Goal: Information Seeking & Learning: Learn about a topic

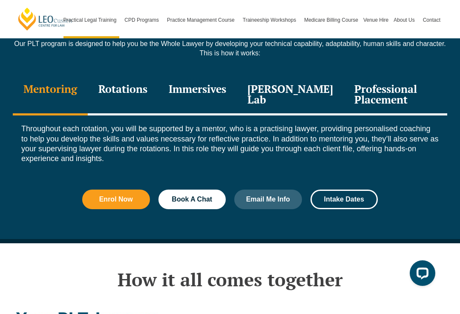
scroll to position [1149, 0]
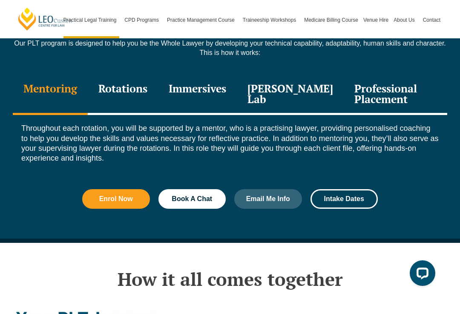
click at [109, 75] on div "Rotations" at bounding box center [123, 94] width 70 height 40
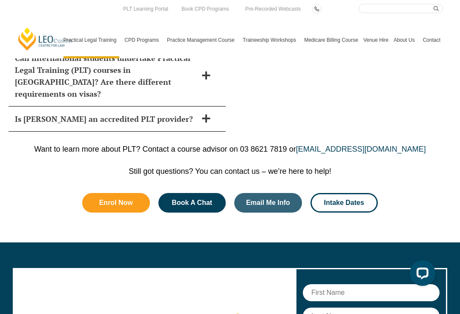
scroll to position [4273, 0]
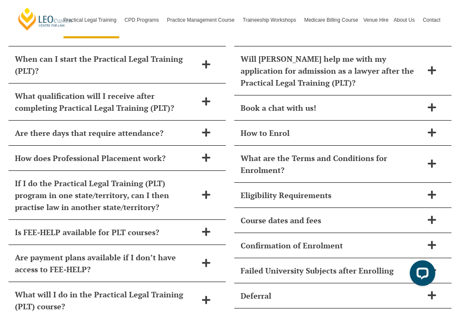
click at [433, 190] on icon at bounding box center [431, 194] width 9 height 9
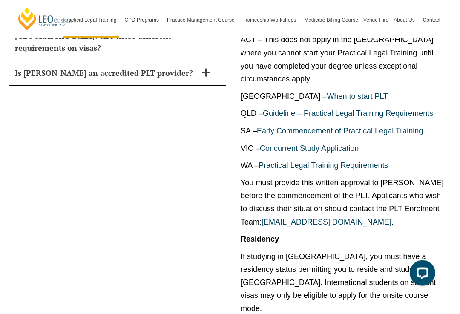
scroll to position [4305, 0]
click at [401, 250] on p "If studying in [GEOGRAPHIC_DATA], you must have a residency status permitting y…" at bounding box center [342, 282] width 204 height 65
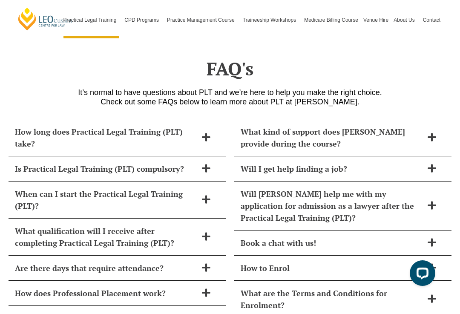
scroll to position [3765, 0]
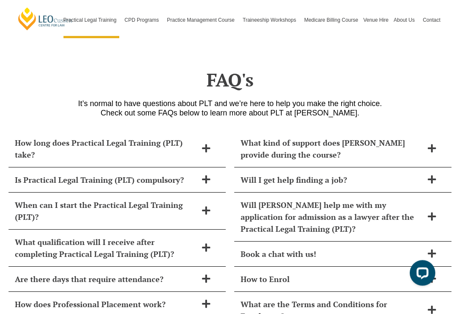
click at [401, 199] on span "Will [PERSON_NAME] help me with my application for admission as a lawyer after …" at bounding box center [331, 217] width 182 height 36
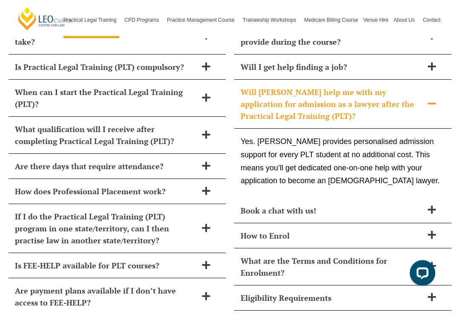
scroll to position [3874, 0]
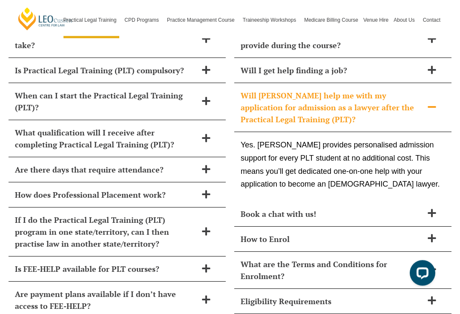
click at [399, 208] on span "Book a chat with us!" at bounding box center [331, 214] width 182 height 12
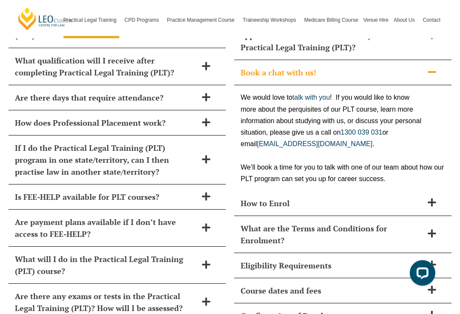
click at [404, 197] on span "How to Enrol" at bounding box center [331, 203] width 182 height 12
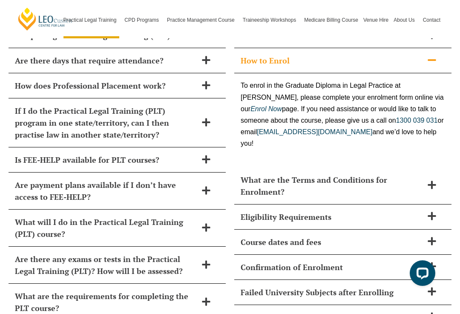
scroll to position [3985, 0]
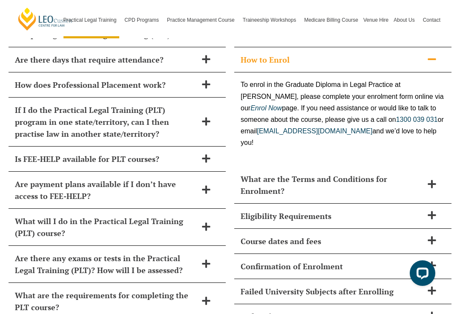
click at [403, 210] on span "Eligibility Requirements" at bounding box center [331, 216] width 182 height 12
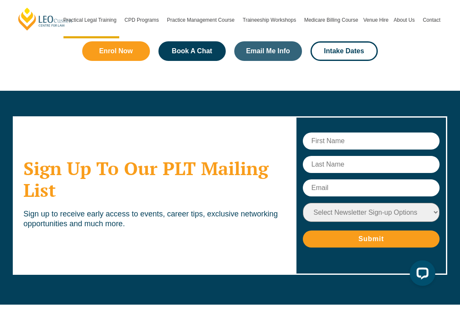
scroll to position [5076, 0]
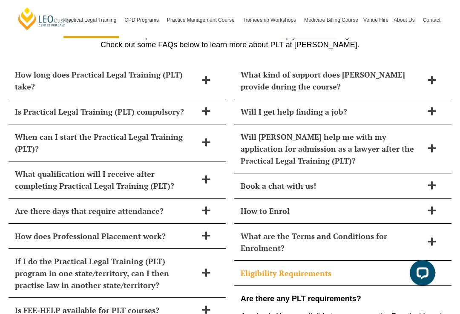
click at [434, 181] on icon at bounding box center [431, 185] width 9 height 9
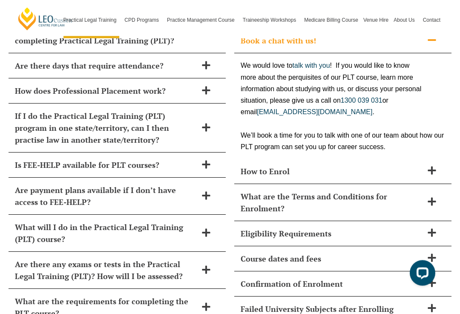
click at [436, 166] on icon at bounding box center [431, 170] width 9 height 9
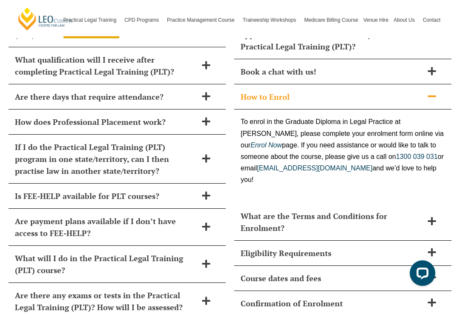
scroll to position [3949, 0]
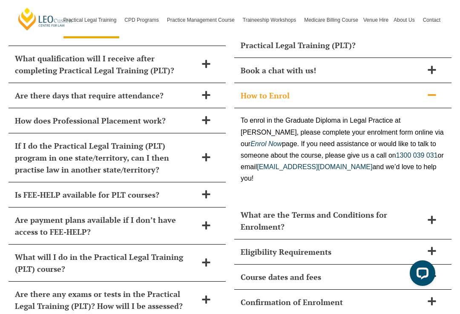
click at [409, 209] on span "What are the Terms and Conditions for Enrolment?" at bounding box center [331, 221] width 182 height 24
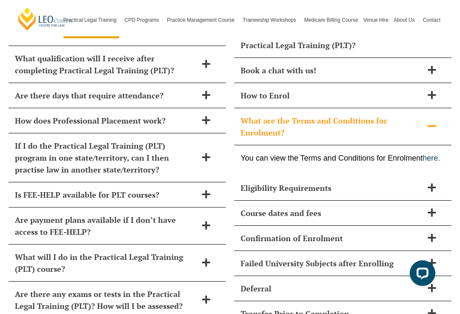
click at [426, 183] on span at bounding box center [432, 188] width 18 height 11
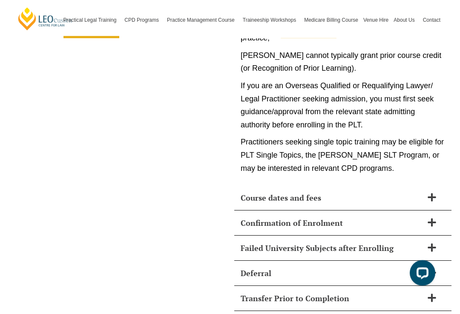
click at [441, 186] on div "Course dates and fees" at bounding box center [342, 198] width 217 height 25
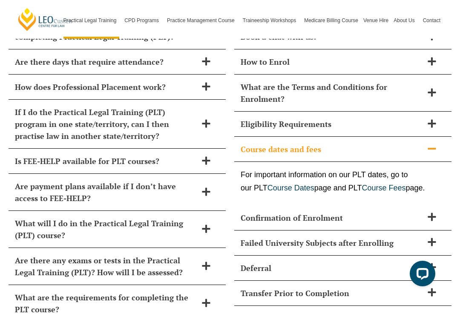
click at [424, 212] on span at bounding box center [432, 217] width 18 height 11
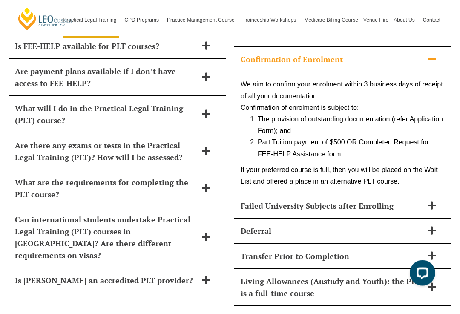
scroll to position [4112, 0]
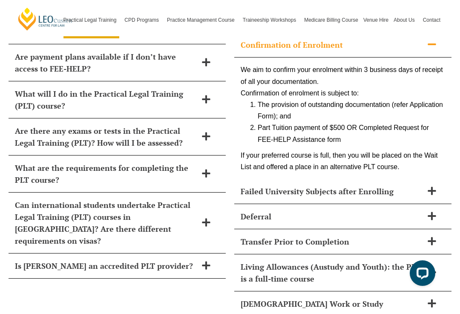
click at [437, 186] on span at bounding box center [432, 191] width 18 height 11
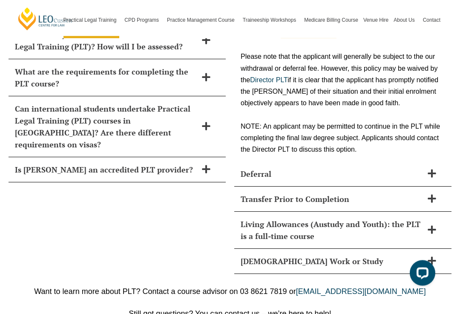
click at [446, 162] on div "Deferral" at bounding box center [342, 174] width 217 height 25
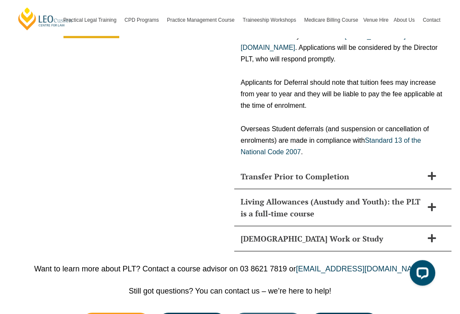
click at [435, 172] on icon at bounding box center [431, 176] width 9 height 9
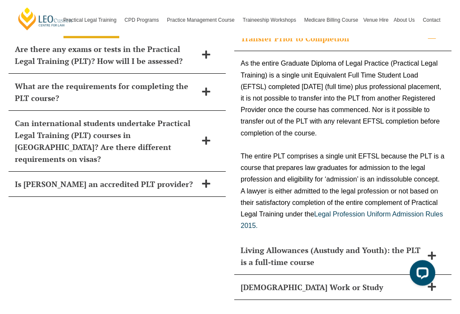
scroll to position [4256, 0]
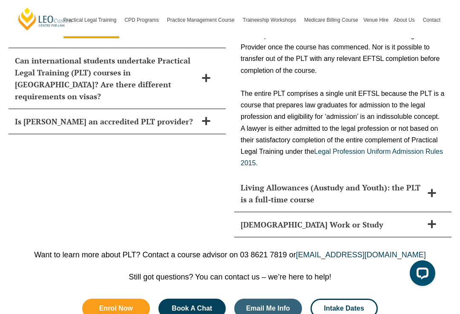
click at [426, 175] on div "Living Allowances (Austudy and Youth): the PLT is a full-time course" at bounding box center [342, 193] width 217 height 37
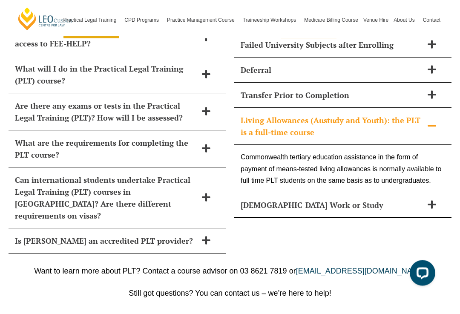
scroll to position [4150, 0]
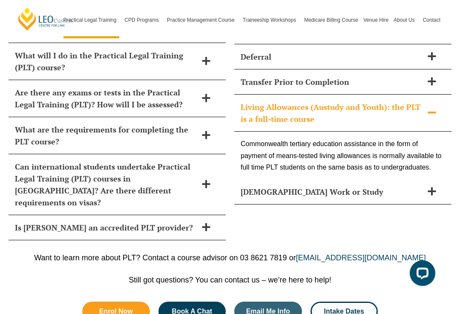
click at [426, 186] on span at bounding box center [432, 191] width 18 height 11
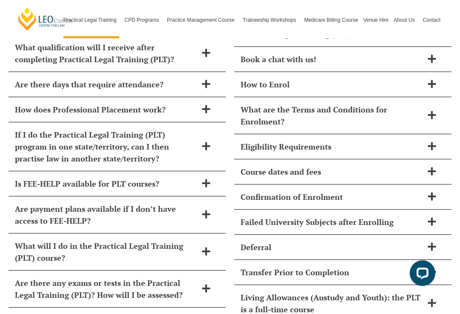
scroll to position [3960, 0]
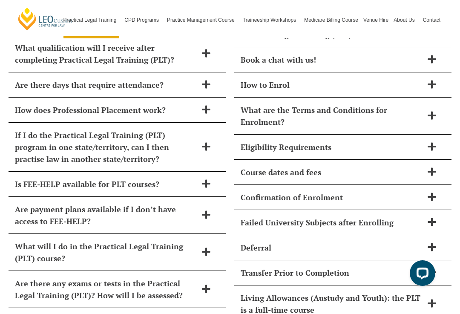
click at [436, 142] on icon at bounding box center [431, 146] width 9 height 9
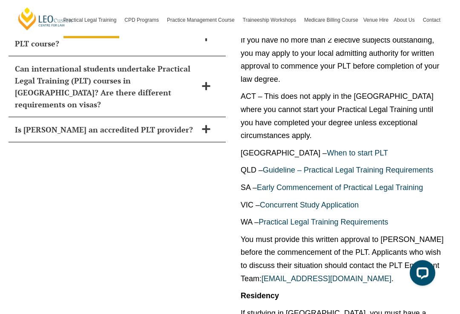
scroll to position [4248, 0]
